Goal: Transaction & Acquisition: Book appointment/travel/reservation

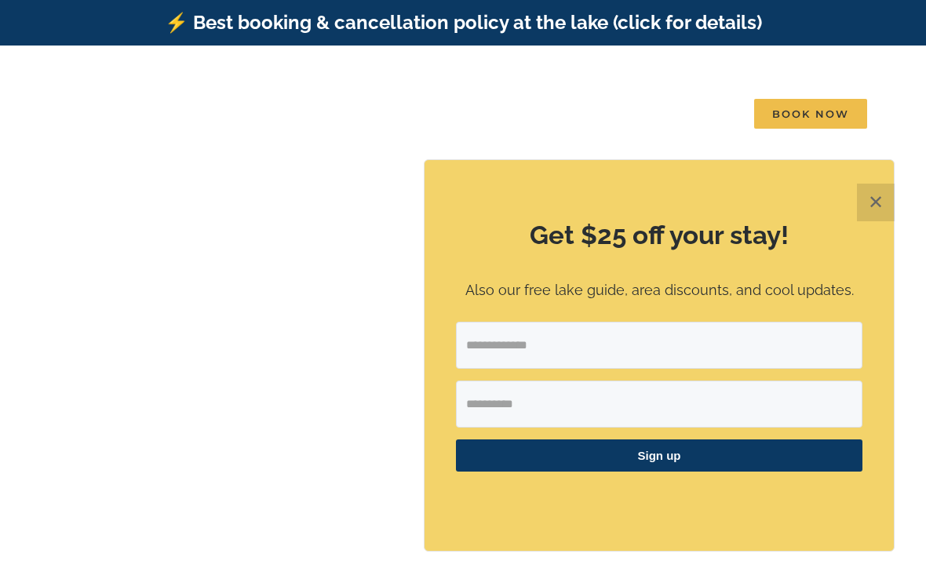
click at [870, 208] on button "✕" at bounding box center [876, 203] width 38 height 38
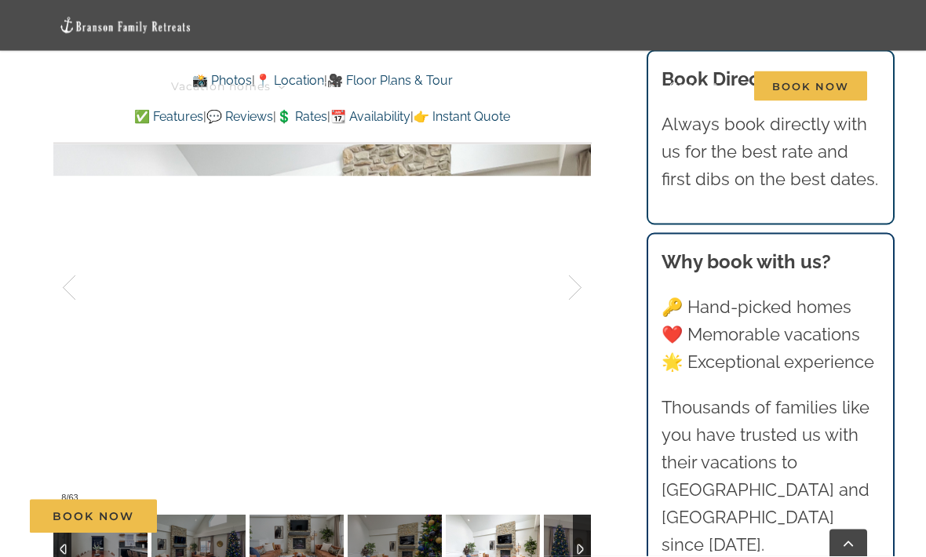
scroll to position [1048, 0]
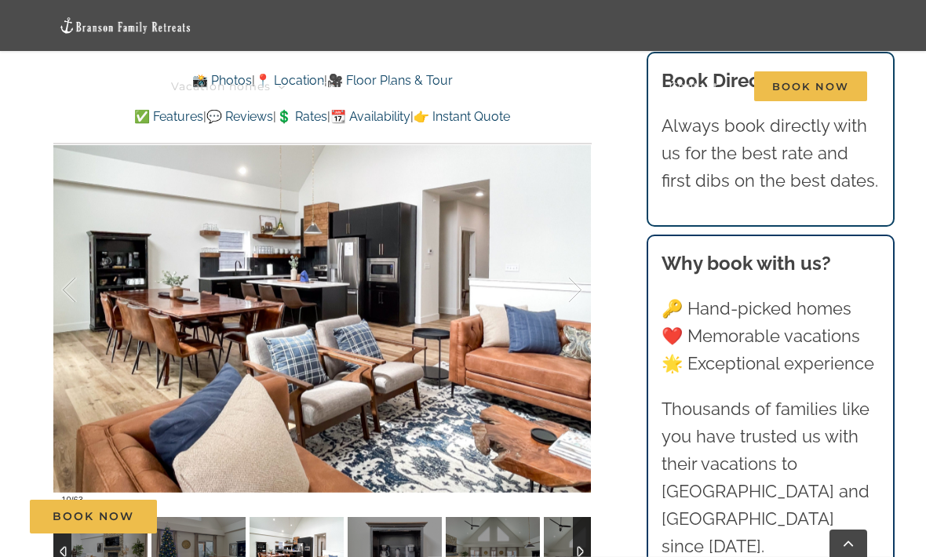
click at [373, 548] on img at bounding box center [395, 552] width 94 height 71
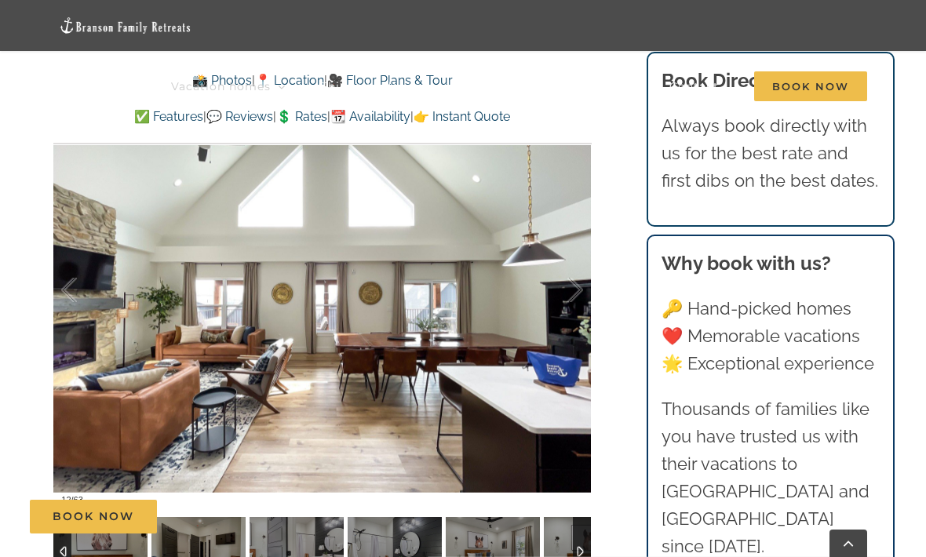
click at [393, 550] on img at bounding box center [395, 552] width 94 height 71
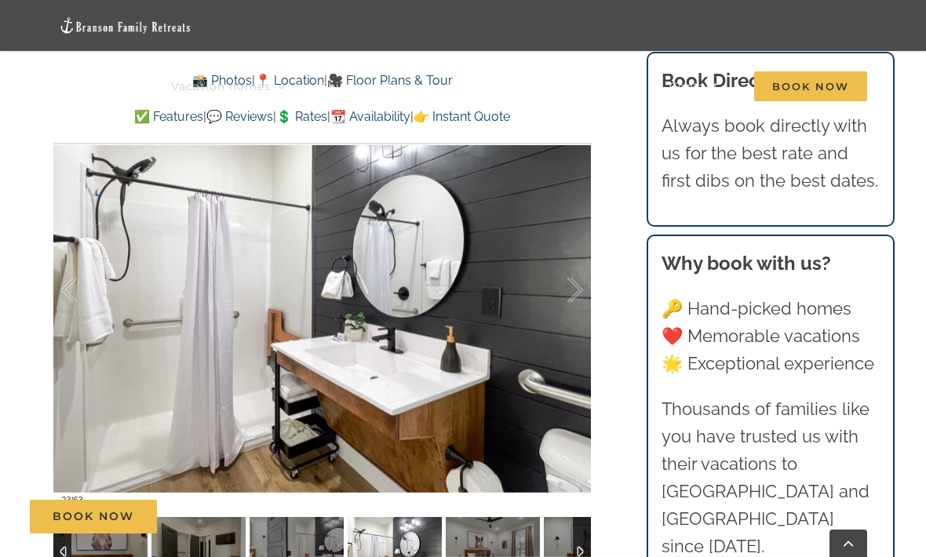
click at [304, 548] on img at bounding box center [297, 552] width 94 height 71
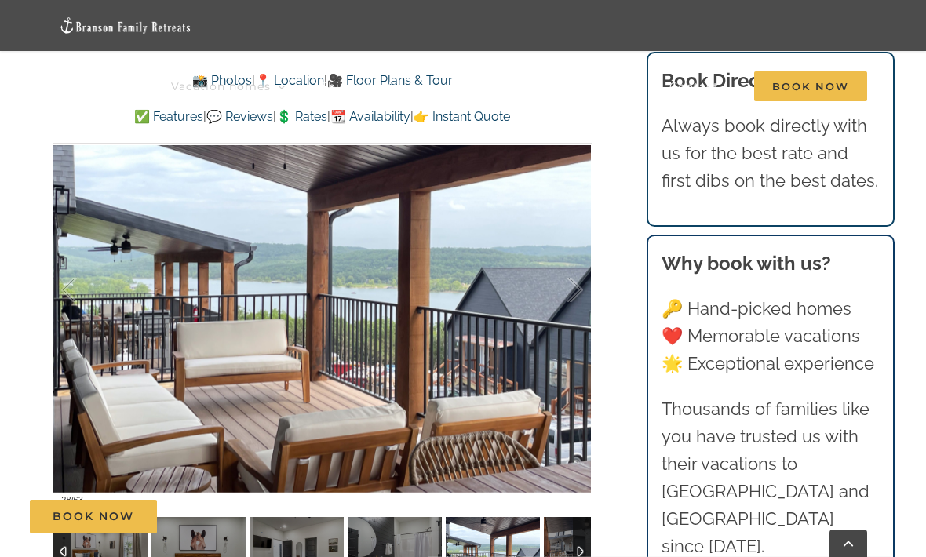
click at [383, 550] on img at bounding box center [395, 552] width 94 height 71
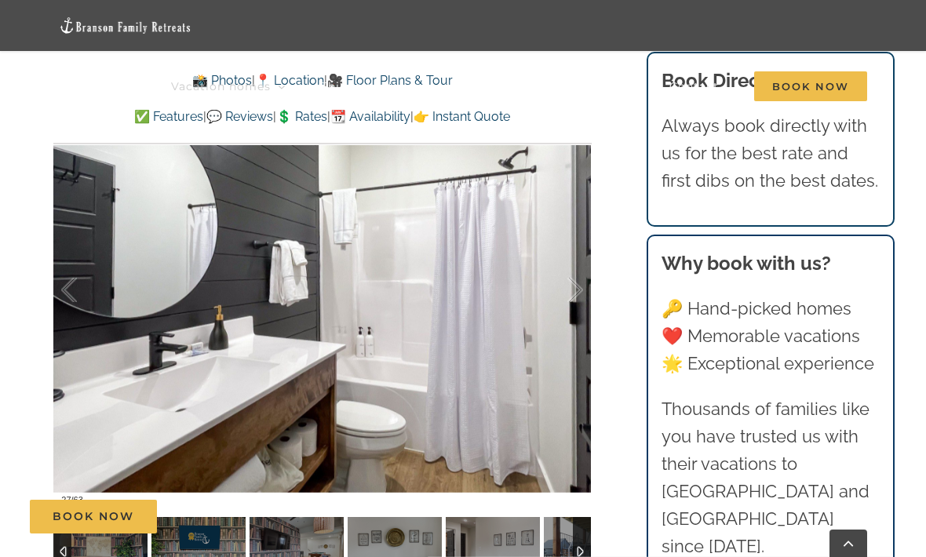
click at [585, 548] on div at bounding box center [582, 552] width 18 height 71
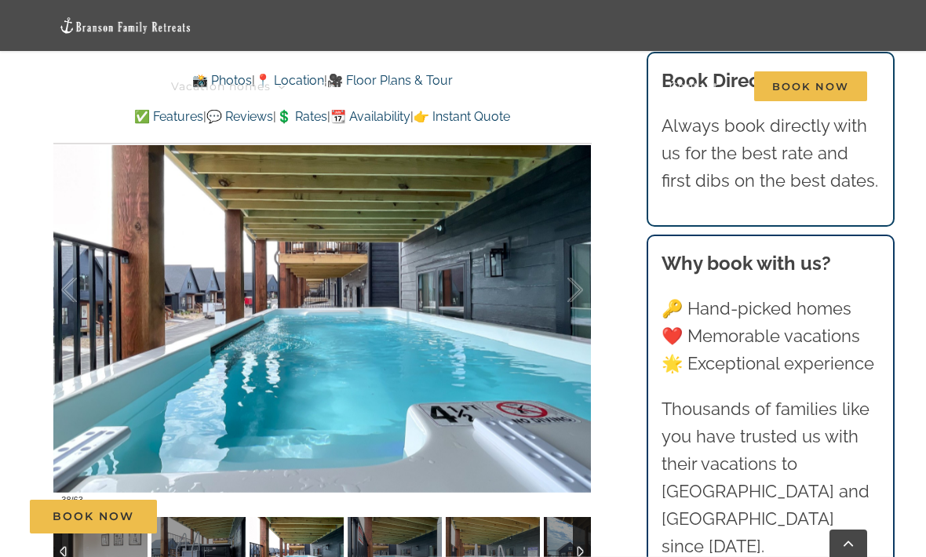
click at [396, 534] on div "Book Now" at bounding box center [475, 517] width 891 height 34
click at [414, 534] on div "Book Now" at bounding box center [475, 517] width 891 height 34
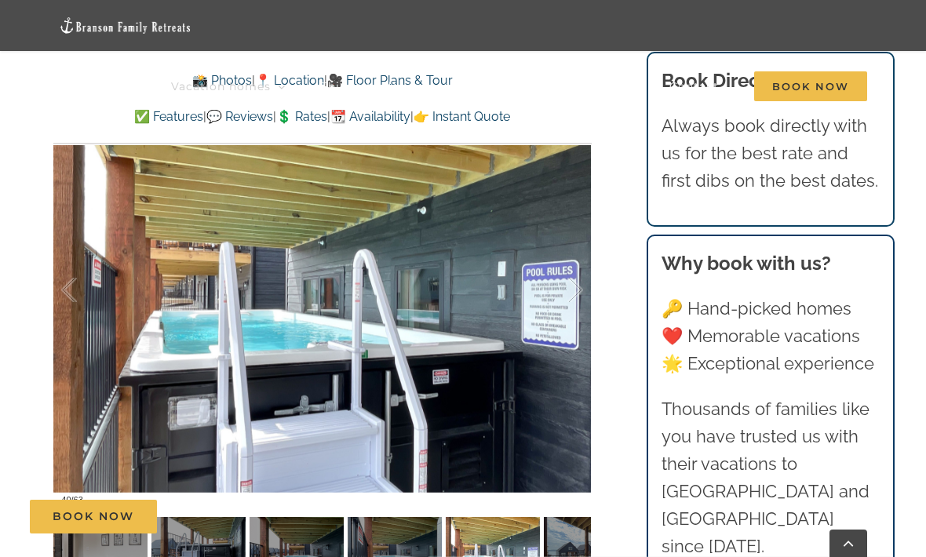
click at [517, 534] on div "Book Now" at bounding box center [475, 517] width 891 height 34
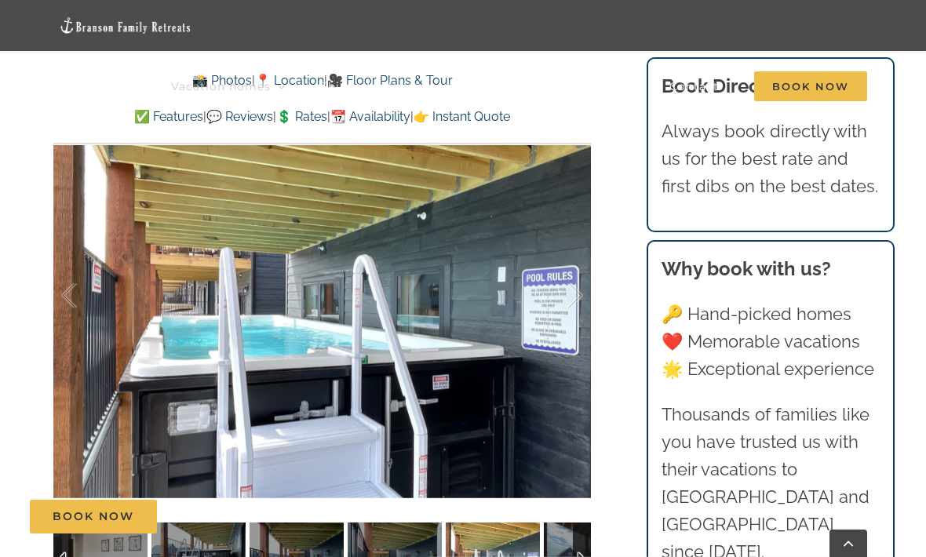
scroll to position [1040, 0]
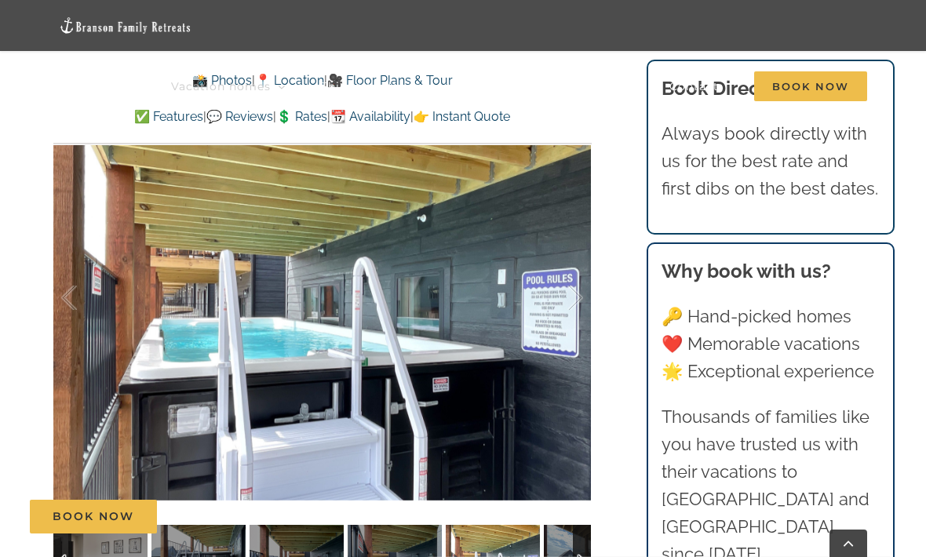
click at [578, 549] on div at bounding box center [582, 560] width 18 height 71
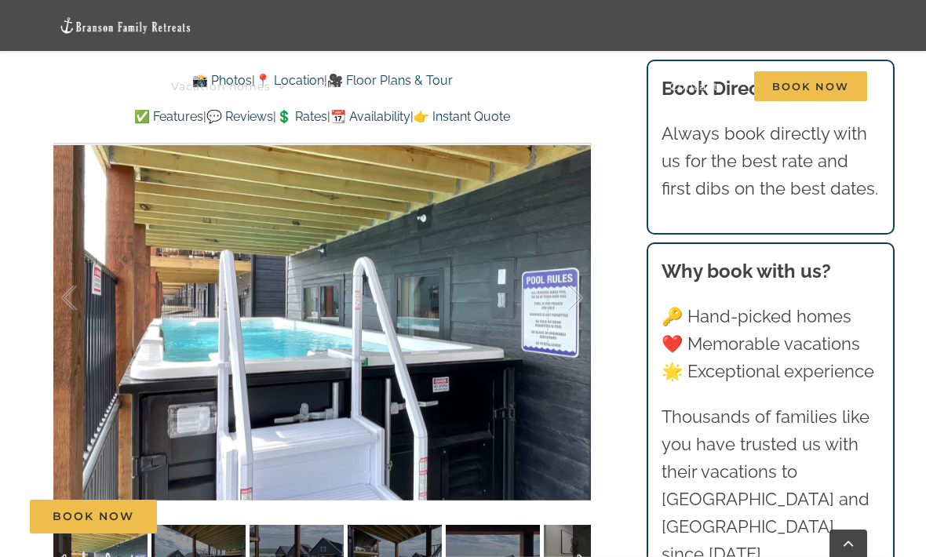
click at [590, 550] on div at bounding box center [582, 560] width 18 height 71
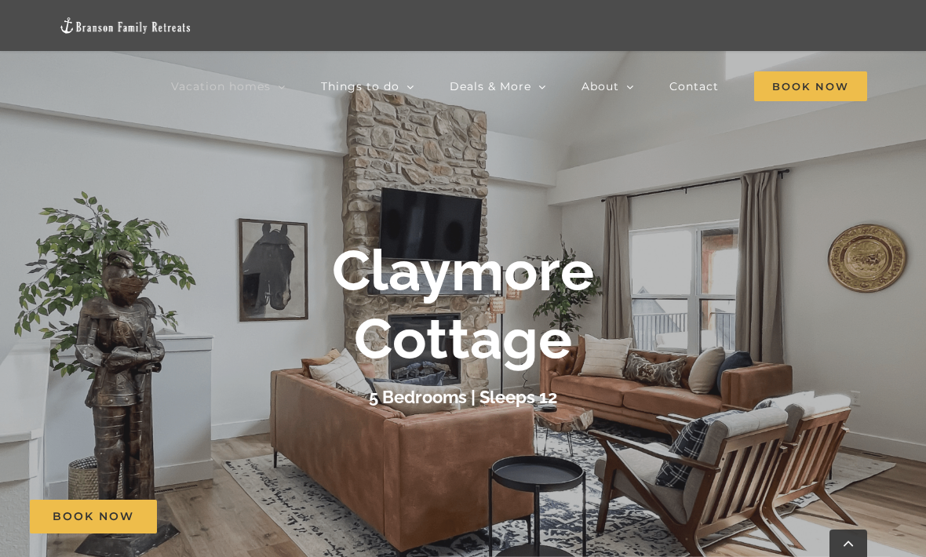
scroll to position [0, 0]
